Goal: Transaction & Acquisition: Obtain resource

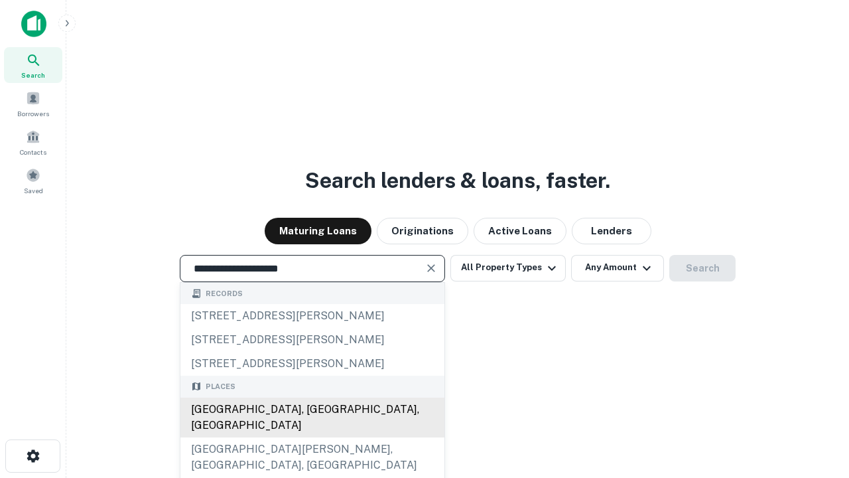
click at [312, 437] on div "[GEOGRAPHIC_DATA], [GEOGRAPHIC_DATA], [GEOGRAPHIC_DATA]" at bounding box center [312, 417] width 264 height 40
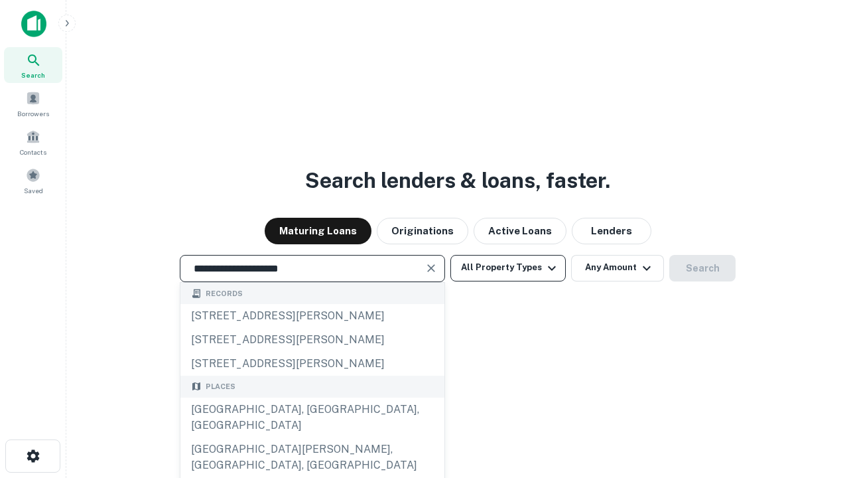
type input "**********"
click at [508, 267] on button "All Property Types" at bounding box center [508, 268] width 115 height 27
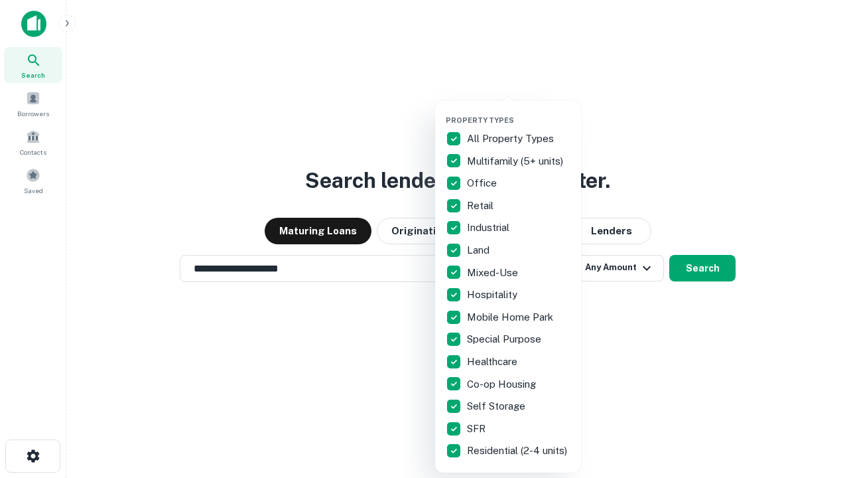
click at [519, 111] on button "button" at bounding box center [519, 111] width 146 height 1
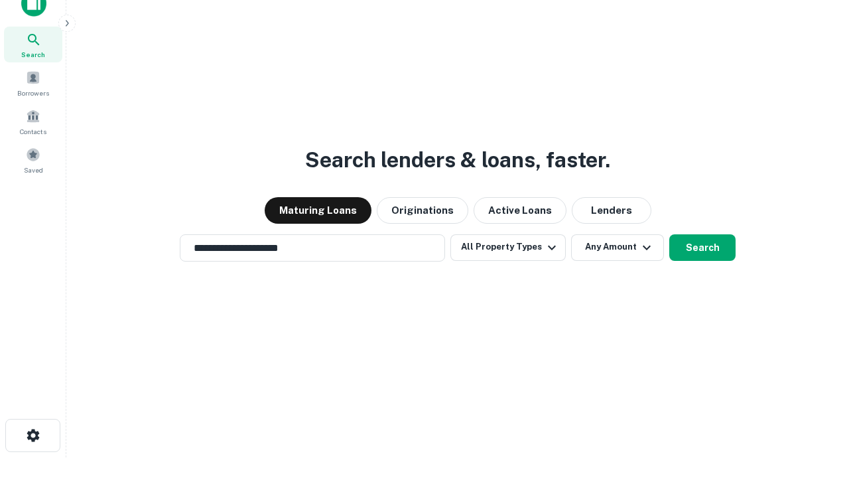
scroll to position [8, 160]
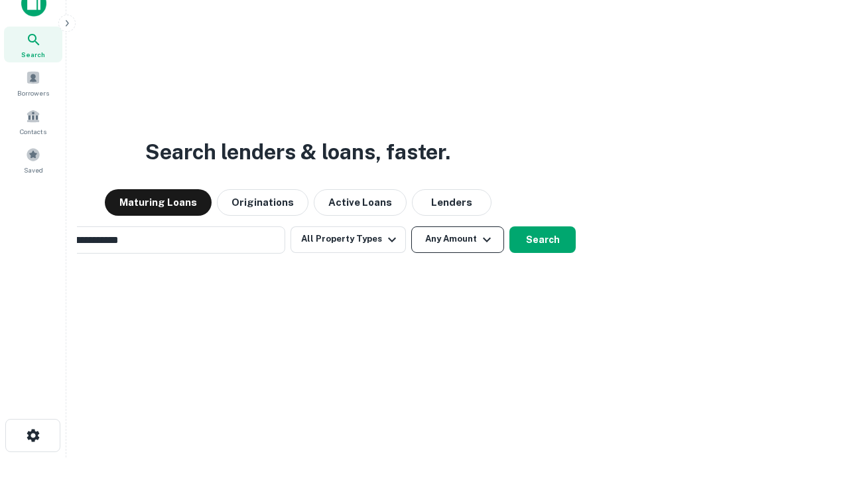
click at [411, 226] on button "Any Amount" at bounding box center [457, 239] width 93 height 27
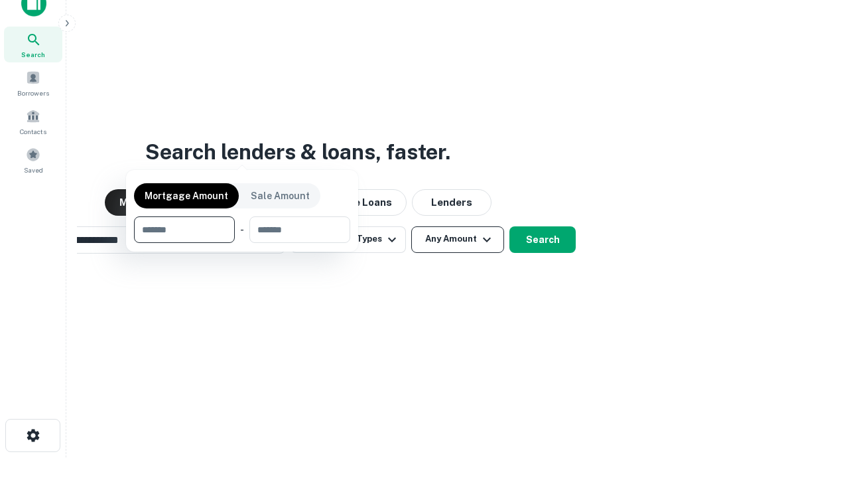
scroll to position [96, 376]
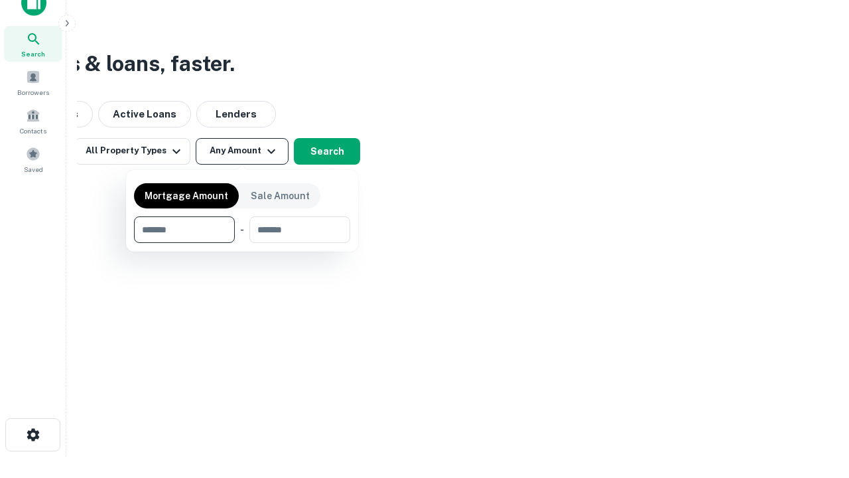
type input "*******"
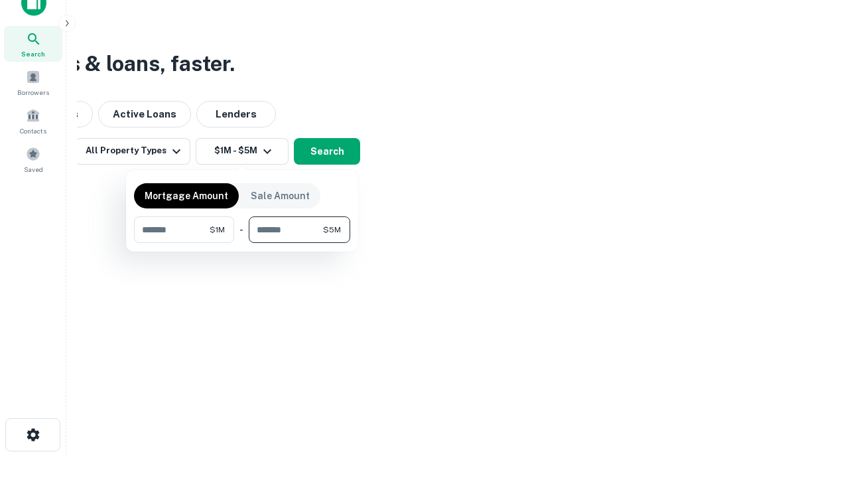
type input "*******"
click at [242, 243] on button "button" at bounding box center [242, 243] width 216 height 1
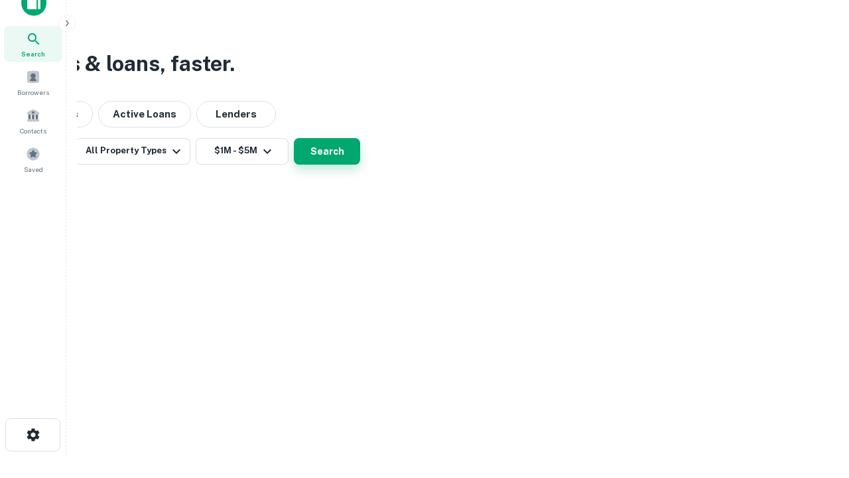
click at [360, 165] on button "Search" at bounding box center [327, 151] width 66 height 27
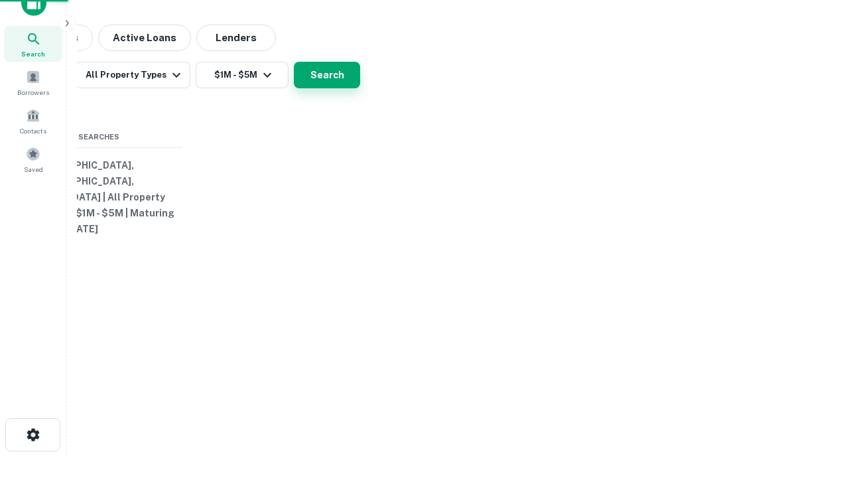
scroll to position [21, 0]
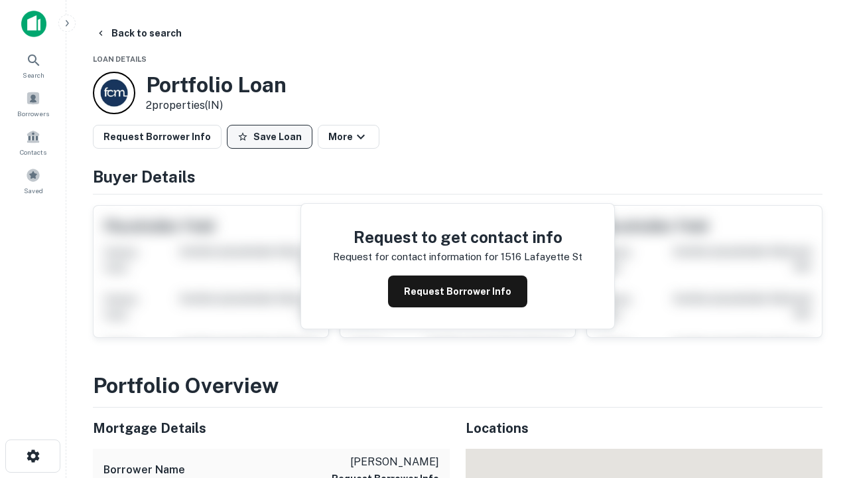
click at [269, 137] on button "Save Loan" at bounding box center [270, 137] width 86 height 24
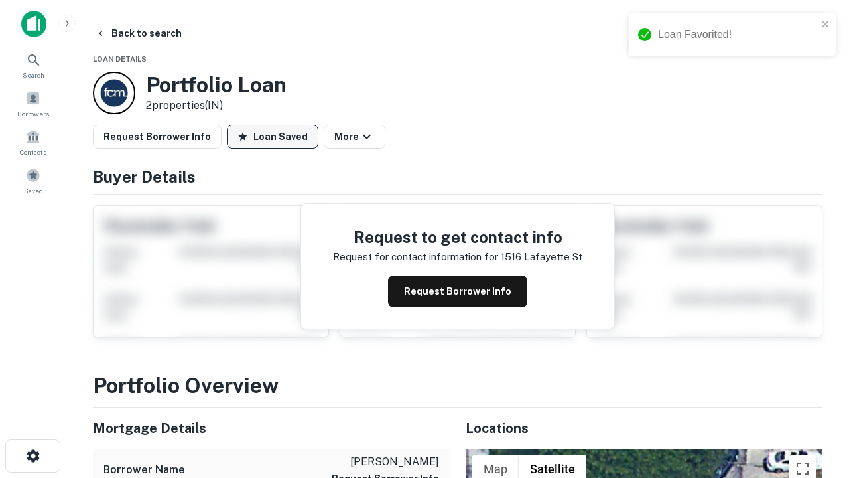
click at [273, 137] on button "Loan Saved" at bounding box center [273, 137] width 92 height 24
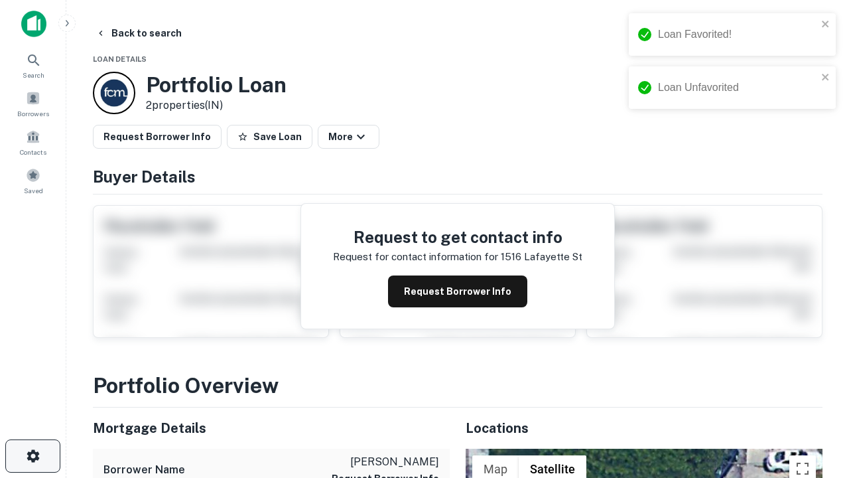
click at [33, 456] on icon "button" at bounding box center [33, 456] width 16 height 16
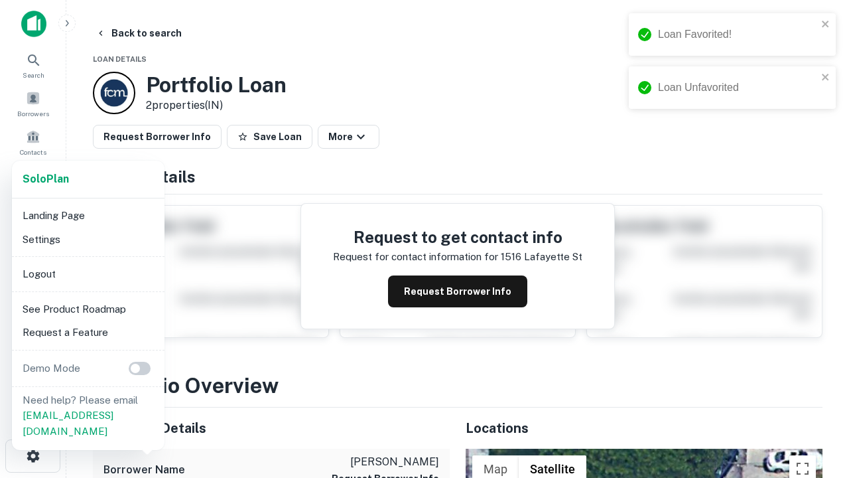
click at [88, 273] on li "Logout" at bounding box center [88, 274] width 142 height 24
